Goal: Transaction & Acquisition: Purchase product/service

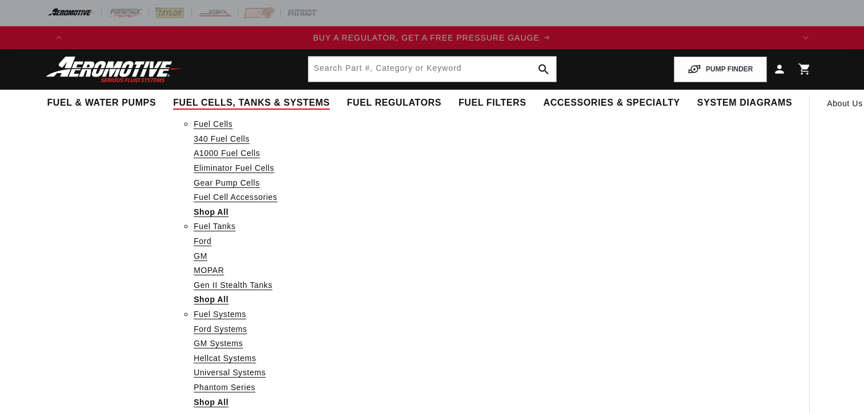
select select "1957"
select select "4.6L"
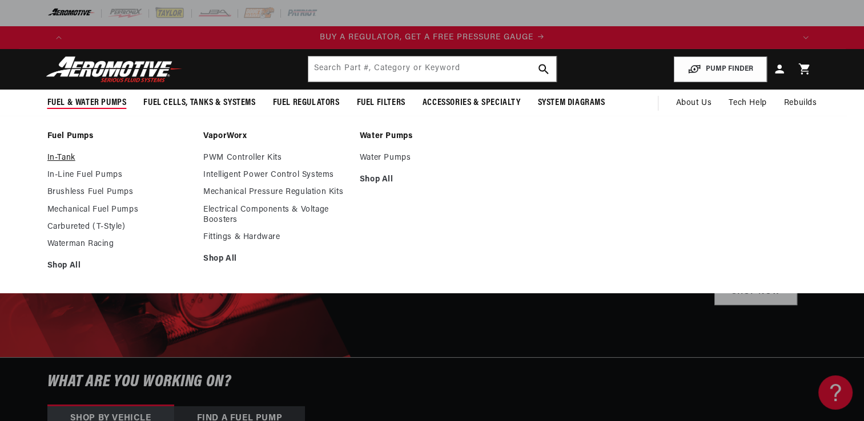
click at [64, 157] on link "In-Tank" at bounding box center [119, 158] width 145 height 10
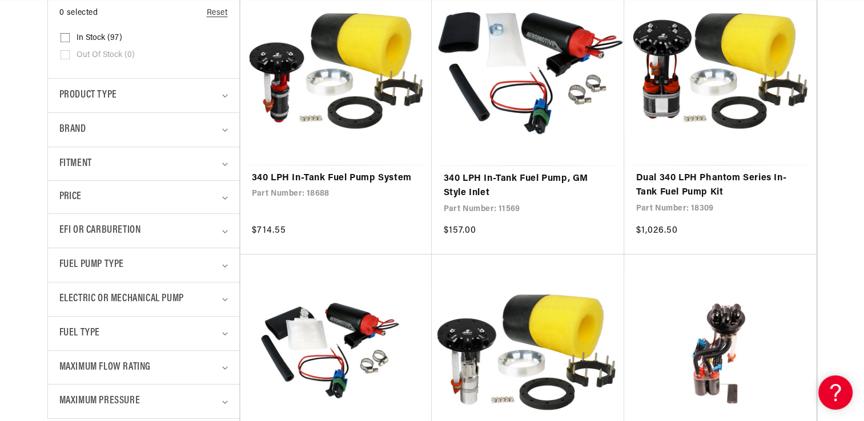
scroll to position [0, 724]
click at [98, 219] on summary "EFI or Carburetion" at bounding box center [143, 231] width 168 height 34
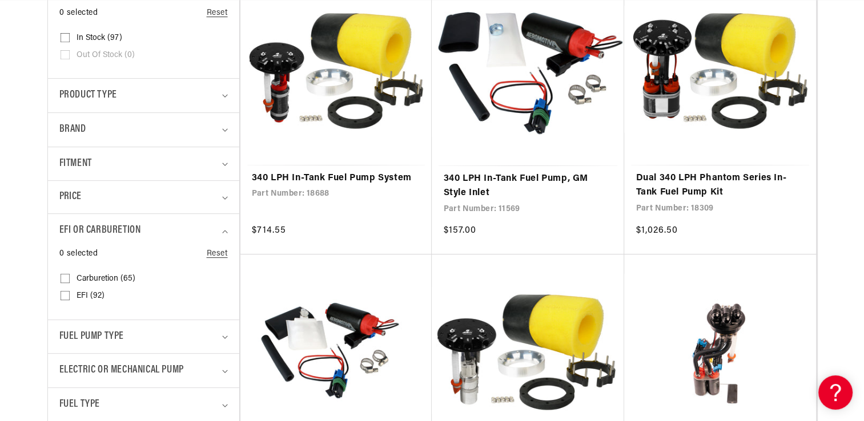
click at [87, 293] on span "EFI (92)" at bounding box center [90, 296] width 28 height 10
click at [70, 293] on input "EFI (92) EFI (92 products)" at bounding box center [64, 297] width 9 height 9
checkbox input "true"
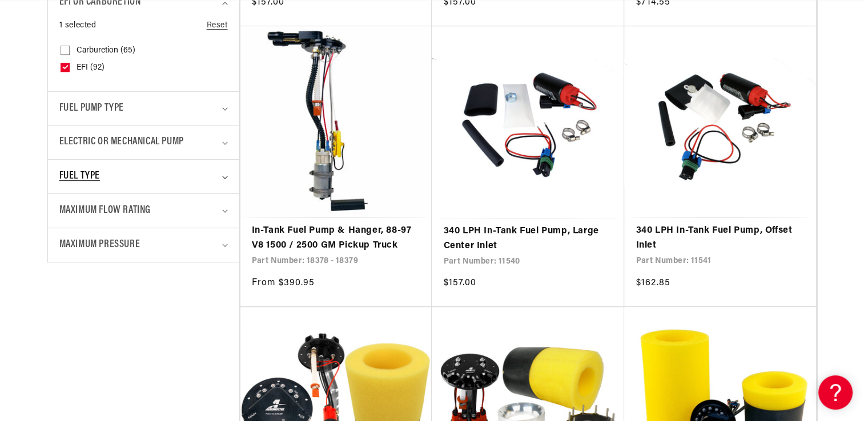
scroll to position [0, 2171]
click at [71, 171] on span "Fuel Type" at bounding box center [79, 176] width 41 height 17
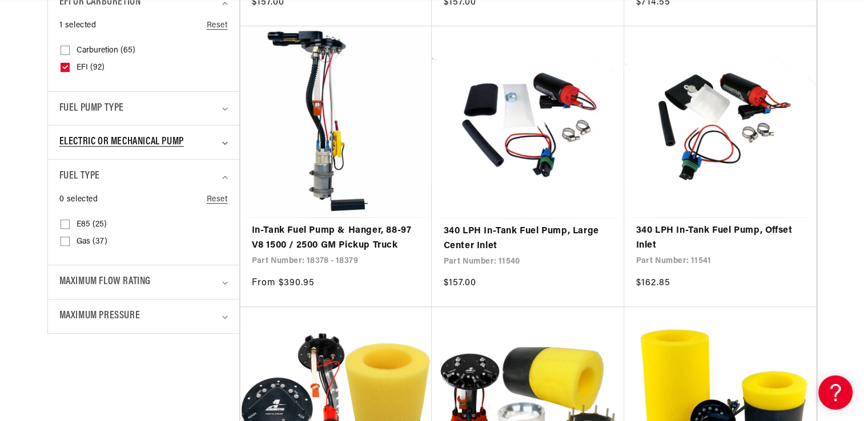
click at [88, 140] on span "Electric or Mechanical Pump" at bounding box center [121, 142] width 124 height 17
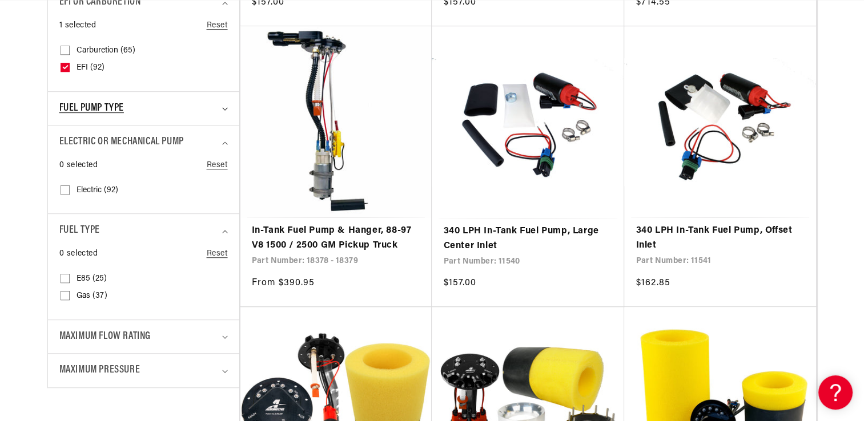
click at [87, 108] on span "Fuel Pump Type" at bounding box center [91, 108] width 64 height 17
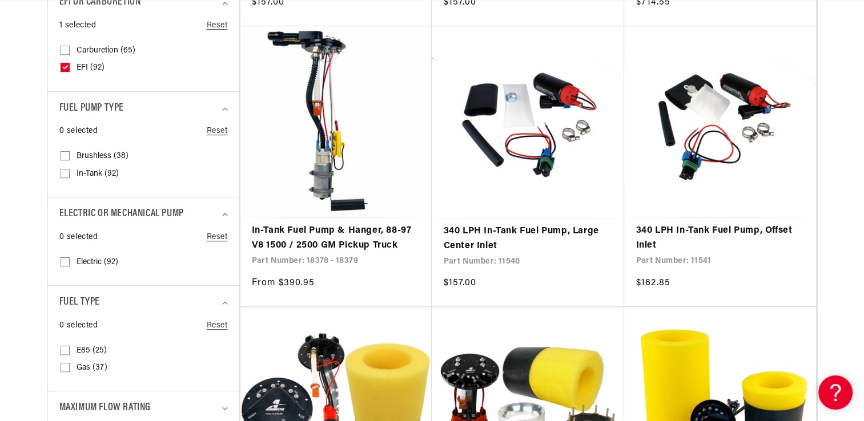
scroll to position [0, 204]
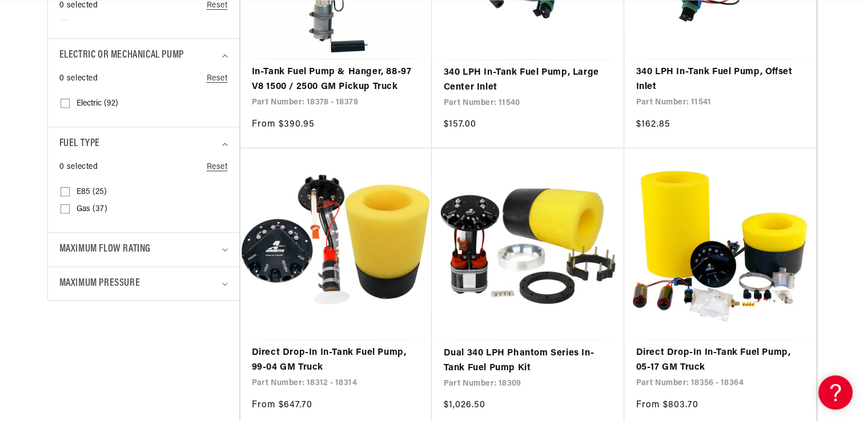
scroll to position [708, 0]
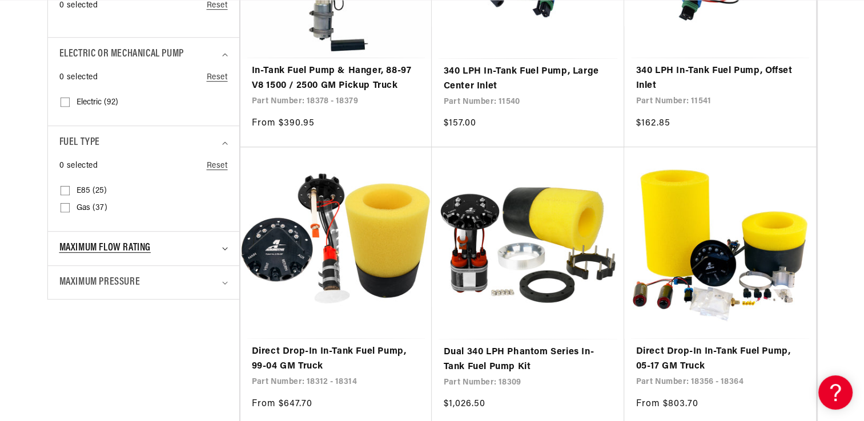
click at [87, 250] on span "Maximum Flow Rating" at bounding box center [104, 248] width 91 height 17
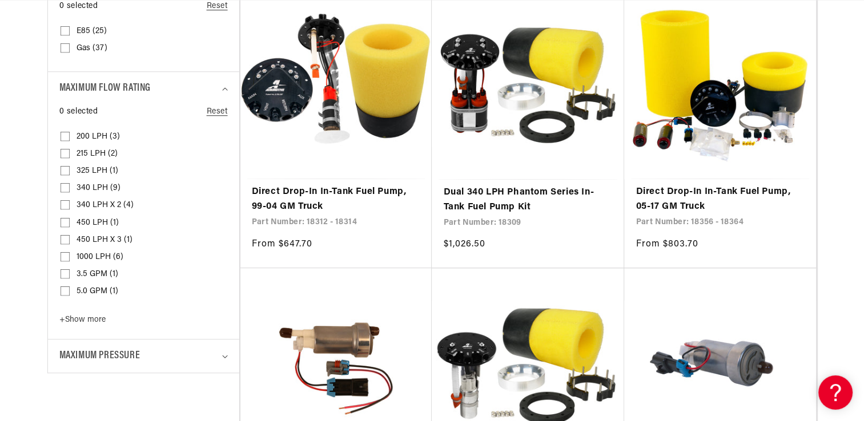
scroll to position [0, 1447]
click at [64, 220] on input "450 LPH (1) 450 LPH (1 product)" at bounding box center [64, 224] width 9 height 9
checkbox input "true"
click at [64, 238] on input "450 LPH x 3 (1) 450 LPH x 3 (1 product)" at bounding box center [64, 241] width 9 height 9
checkbox input "true"
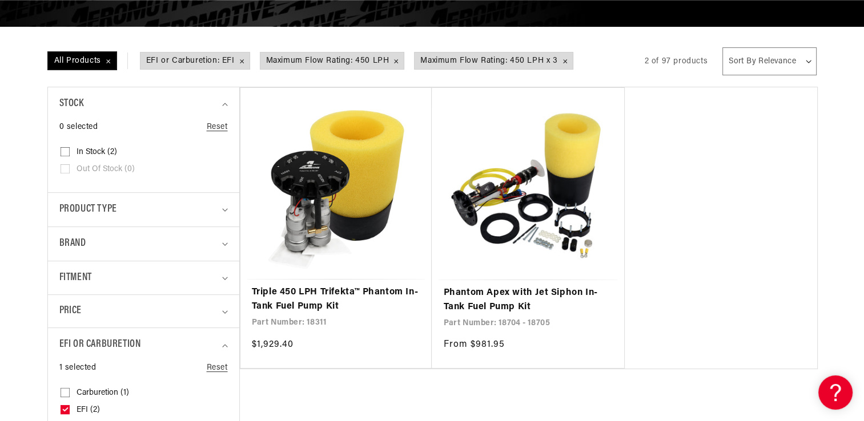
scroll to position [0, 724]
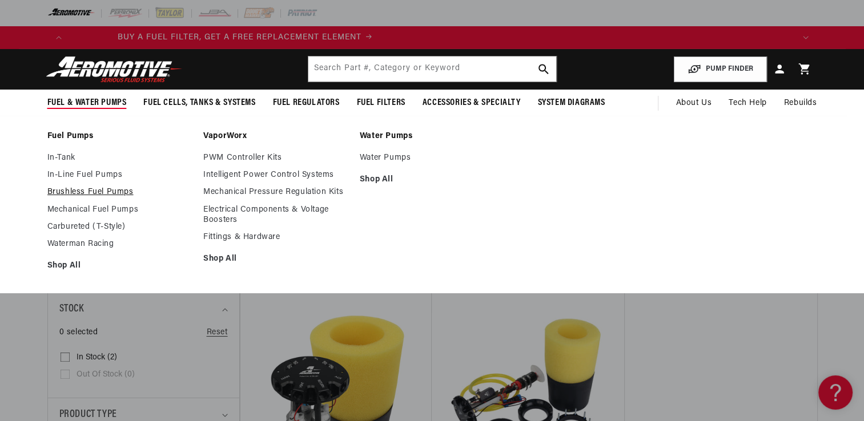
click at [63, 188] on link "Brushless Fuel Pumps" at bounding box center [119, 192] width 145 height 10
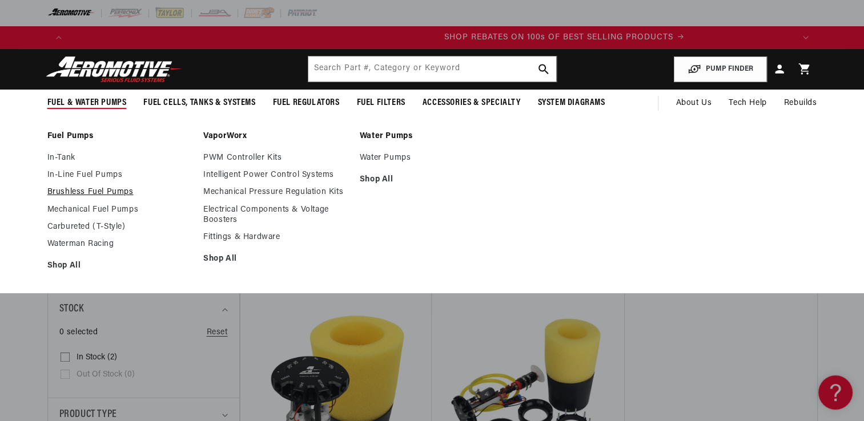
scroll to position [0, 1447]
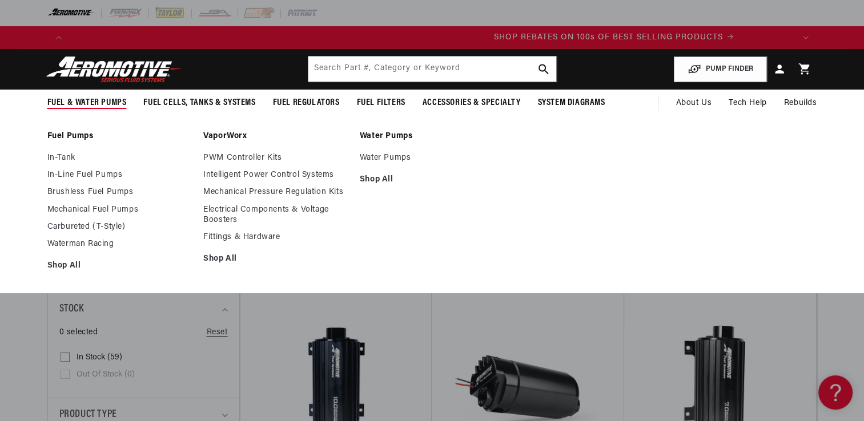
scroll to position [0, 1447]
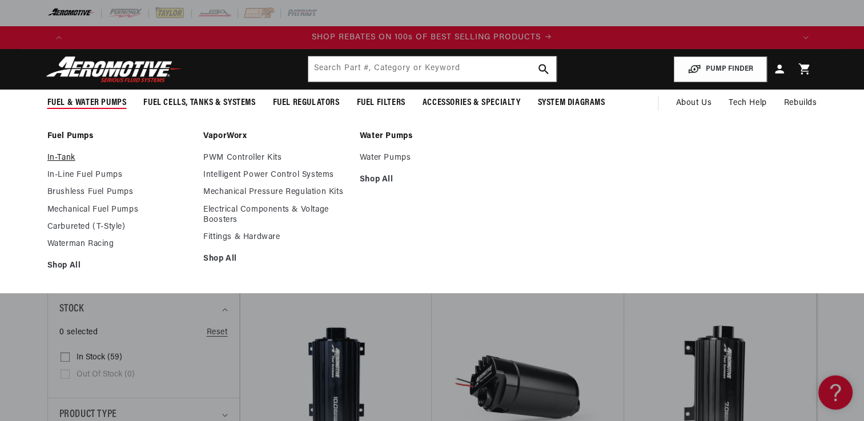
click at [53, 154] on link "In-Tank" at bounding box center [119, 158] width 145 height 10
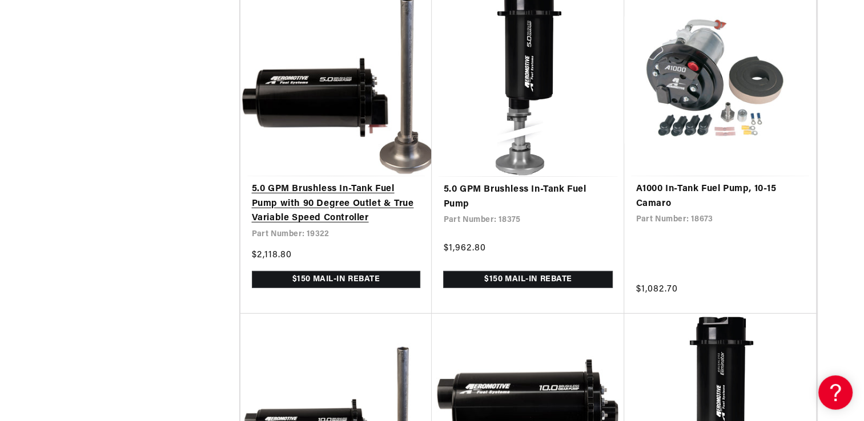
scroll to position [0, 1447]
